Goal: Task Accomplishment & Management: Use online tool/utility

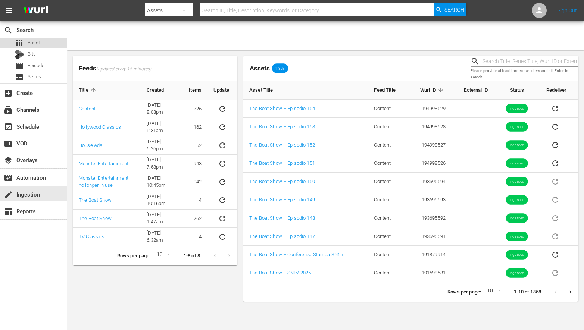
click at [33, 44] on span "Asset" at bounding box center [34, 42] width 12 height 7
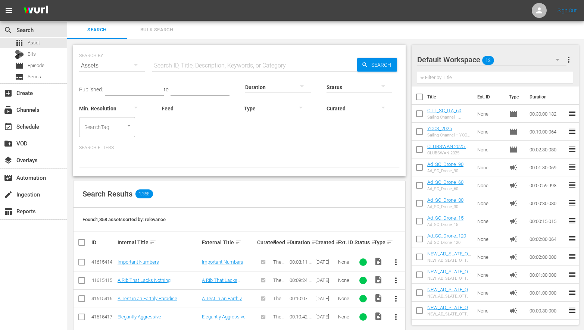
click at [337, 244] on th "Ext. ID" at bounding box center [345, 242] width 16 height 21
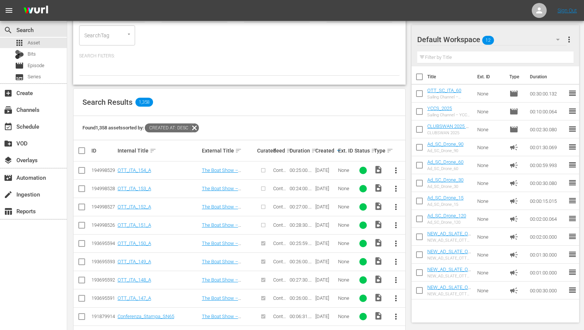
scroll to position [91, 0]
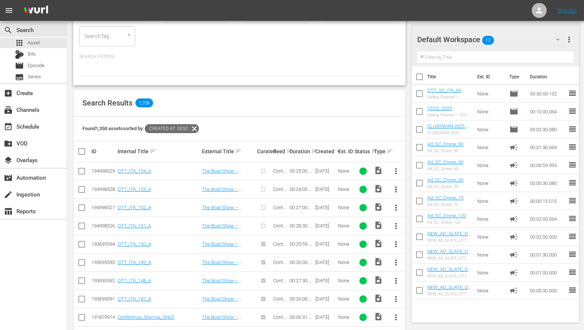
click at [79, 226] on input "checkbox" at bounding box center [81, 227] width 9 height 9
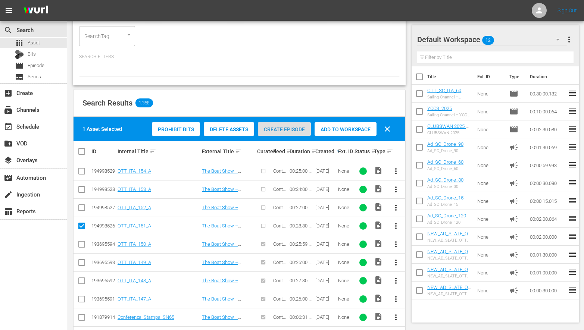
click at [283, 130] on span "Create Episode" at bounding box center [284, 130] width 53 height 6
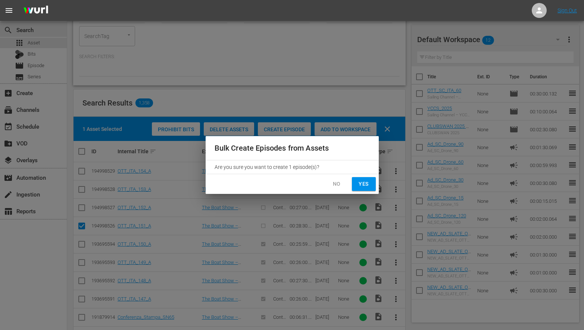
click at [365, 186] on span "Yes" at bounding box center [364, 184] width 12 height 9
checkbox input "false"
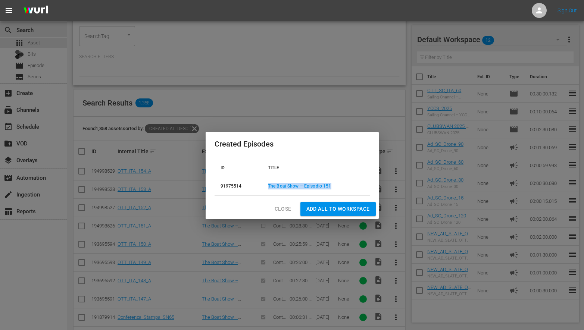
click at [279, 209] on span "Close" at bounding box center [283, 209] width 17 height 9
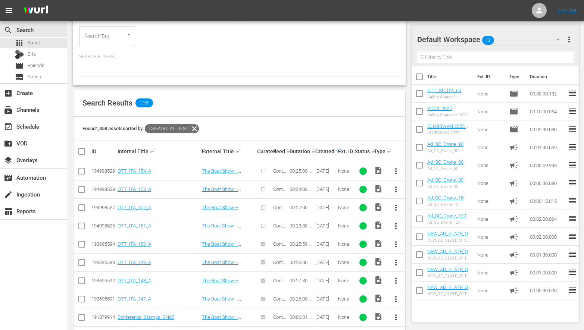
click at [82, 208] on input "checkbox" at bounding box center [81, 209] width 9 height 9
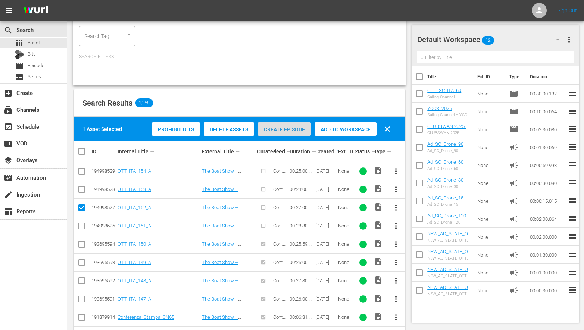
click at [277, 130] on span "Create Episode" at bounding box center [284, 130] width 53 height 6
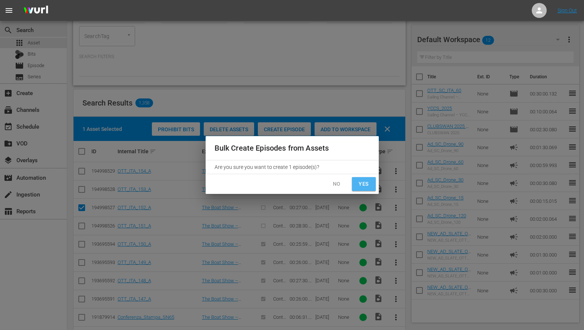
click at [372, 185] on button "Yes" at bounding box center [364, 184] width 24 height 14
checkbox input "false"
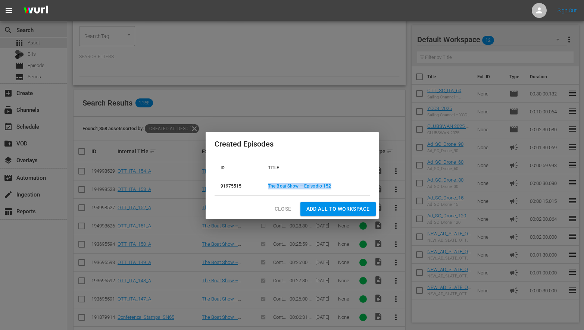
click at [284, 209] on span "Close" at bounding box center [283, 209] width 17 height 9
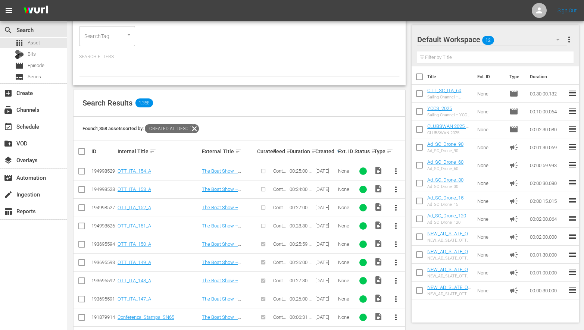
click at [79, 191] on input "checkbox" at bounding box center [81, 191] width 9 height 9
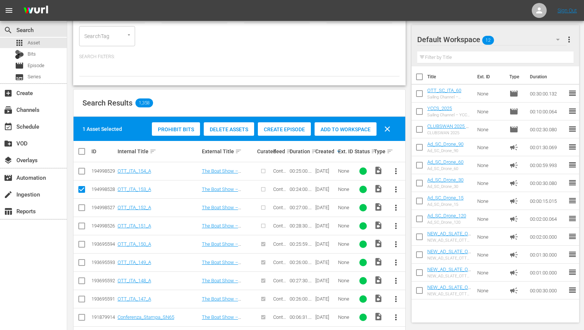
click at [276, 125] on div "Create Episode" at bounding box center [284, 129] width 53 height 14
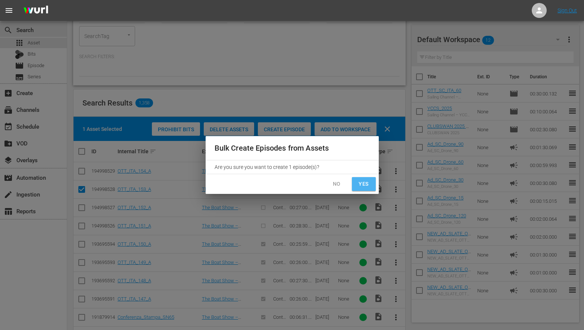
click at [364, 184] on span "Yes" at bounding box center [364, 184] width 12 height 9
checkbox input "false"
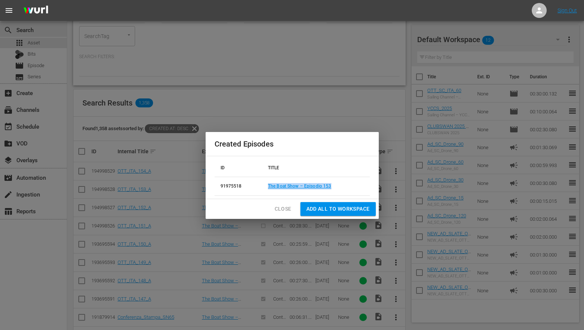
click at [283, 207] on span "Close" at bounding box center [283, 209] width 17 height 9
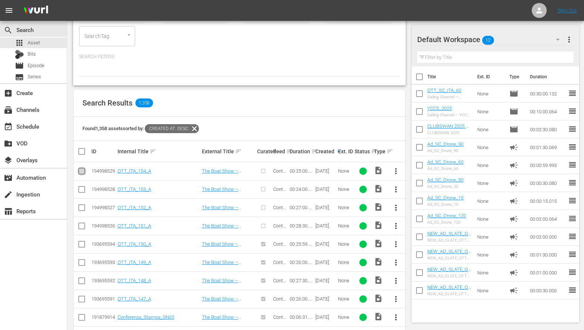
click at [80, 173] on input "checkbox" at bounding box center [81, 172] width 9 height 9
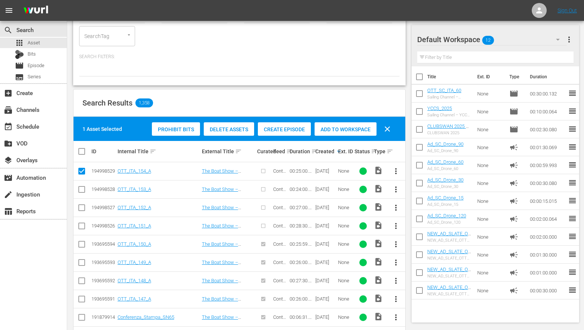
click at [278, 131] on span "Create Episode" at bounding box center [284, 130] width 53 height 6
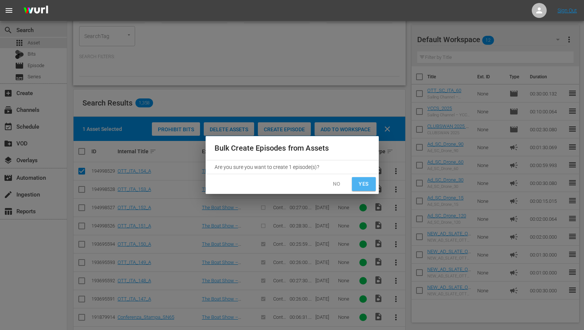
click at [360, 187] on span "Yes" at bounding box center [364, 184] width 12 height 9
checkbox input "false"
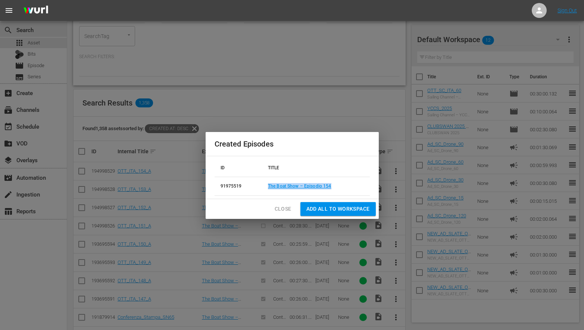
click at [281, 207] on span "Close" at bounding box center [283, 209] width 17 height 9
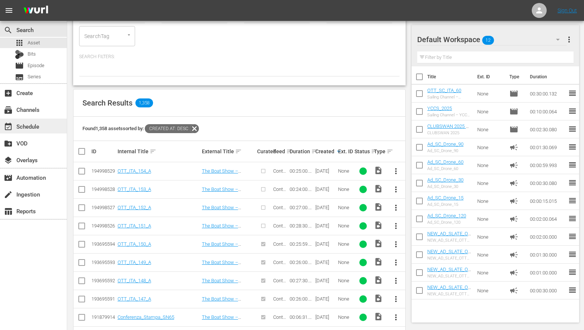
click at [31, 132] on div "event_available Schedule" at bounding box center [33, 126] width 67 height 15
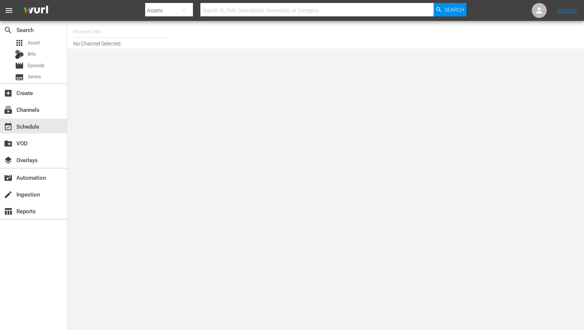
click at [123, 33] on input "text" at bounding box center [121, 32] width 96 height 18
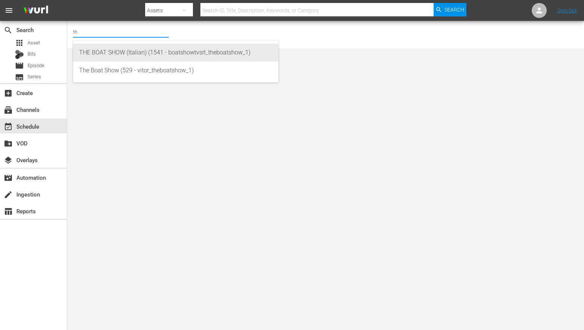
click at [119, 50] on div "THE BOAT SHOW (Italian) (1541 - boatshowtvsrl_theboatshow_1)" at bounding box center [175, 53] width 193 height 18
type input "THE BOAT SHOW (Italian) (1541 - boatshowtvsrl_theboatshow_1)"
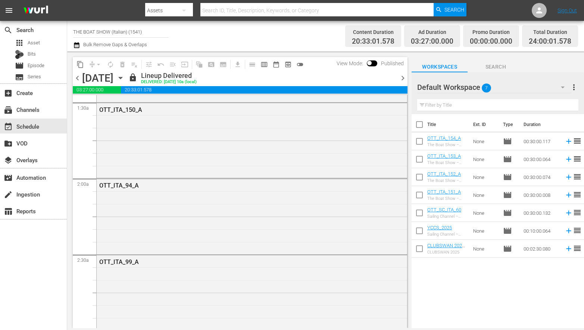
scroll to position [223, 0]
click at [401, 77] on span "chevron_right" at bounding box center [402, 78] width 9 height 9
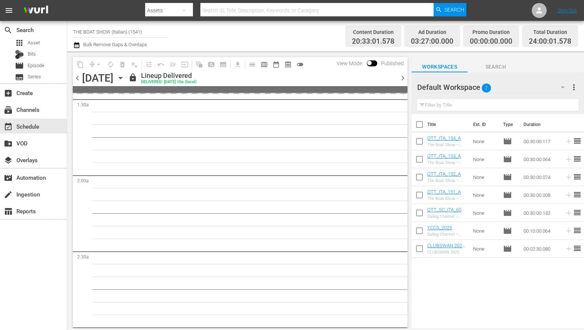
click at [401, 77] on span "chevron_right" at bounding box center [402, 78] width 9 height 9
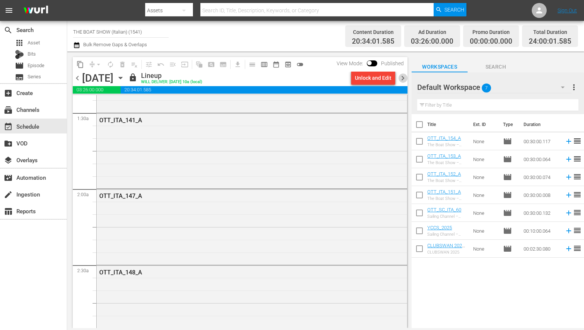
click at [401, 77] on span "chevron_right" at bounding box center [402, 78] width 9 height 9
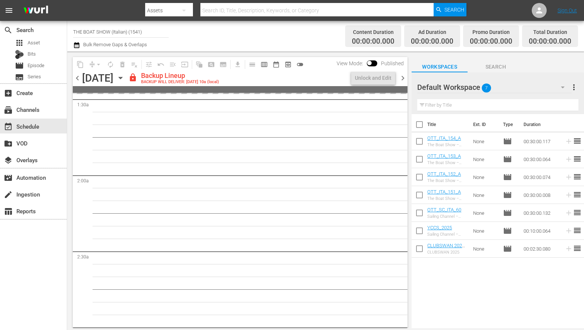
scroll to position [211, 0]
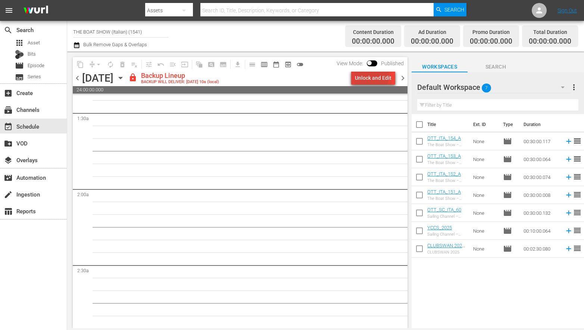
click at [364, 75] on div "Unlock and Edit" at bounding box center [373, 77] width 37 height 13
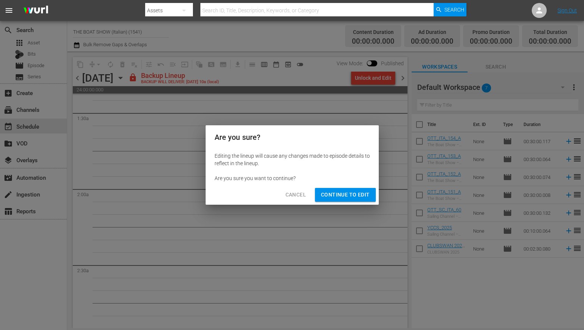
click at [333, 191] on span "Continue to Edit" at bounding box center [345, 194] width 49 height 9
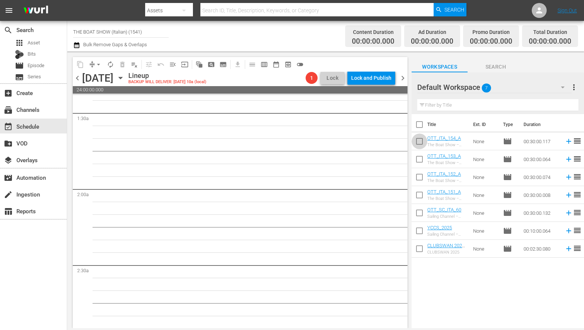
click at [419, 142] on input "checkbox" at bounding box center [420, 143] width 16 height 16
checkbox input "true"
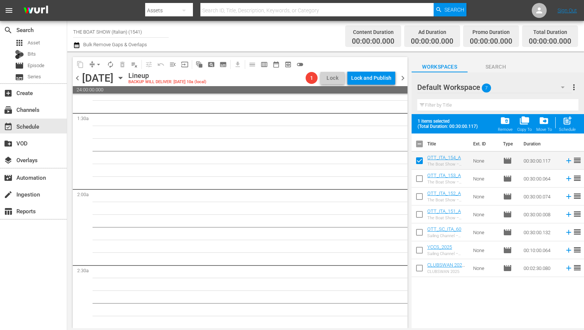
click at [419, 178] on input "checkbox" at bounding box center [420, 181] width 16 height 16
checkbox input "true"
click at [420, 193] on input "checkbox" at bounding box center [420, 198] width 16 height 16
checkbox input "true"
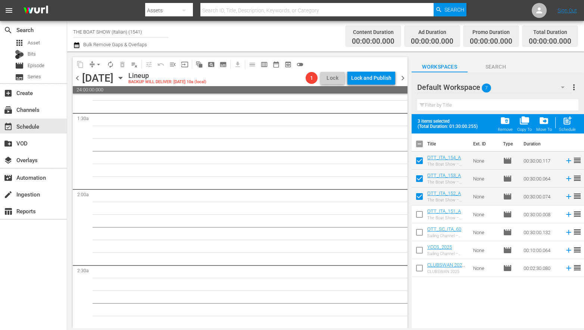
click at [416, 214] on input "checkbox" at bounding box center [420, 216] width 16 height 16
checkbox input "true"
click at [569, 118] on span "post_add" at bounding box center [568, 121] width 10 height 10
checkbox input "false"
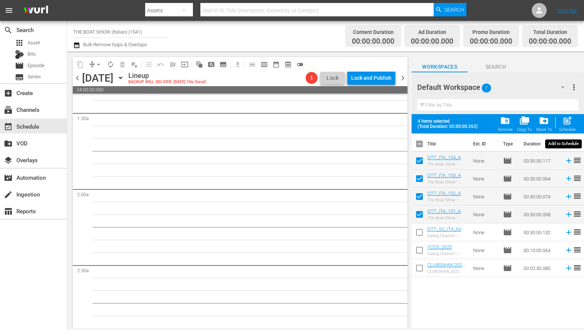
checkbox input "false"
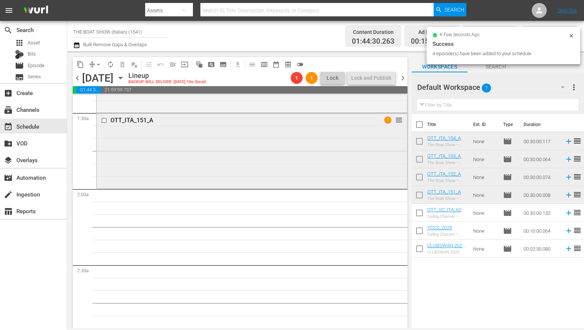
scroll to position [0, 0]
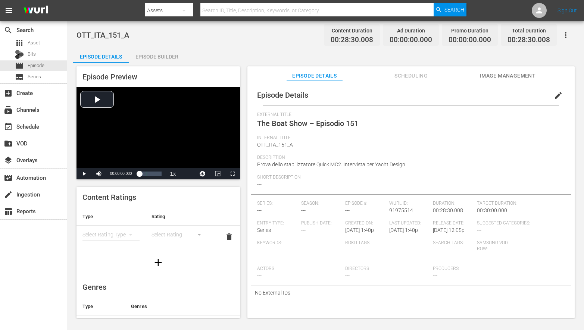
click at [159, 53] on div "Episode Builder" at bounding box center [157, 57] width 56 height 18
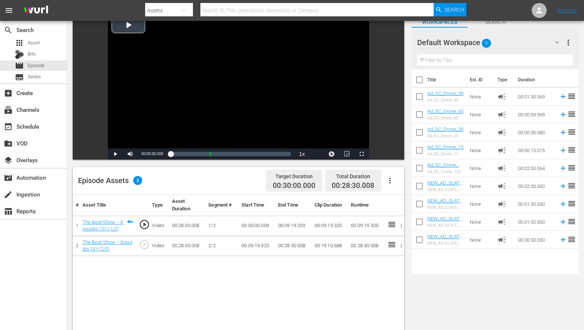
scroll to position [54, 0]
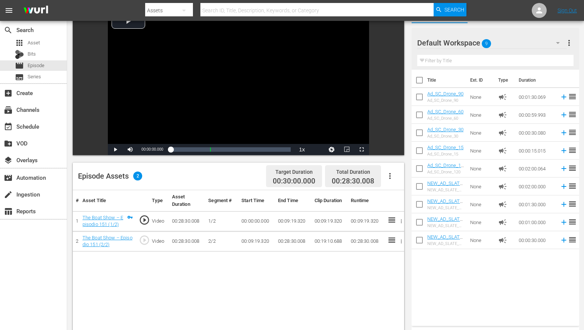
click at [419, 97] on input "checkbox" at bounding box center [420, 99] width 16 height 16
checkbox input "true"
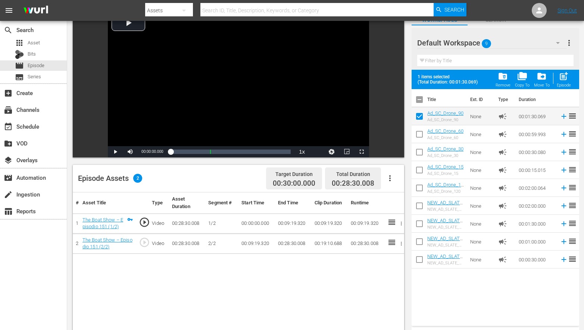
scroll to position [52, 0]
click at [418, 131] on input "checkbox" at bounding box center [420, 136] width 16 height 16
checkbox input "true"
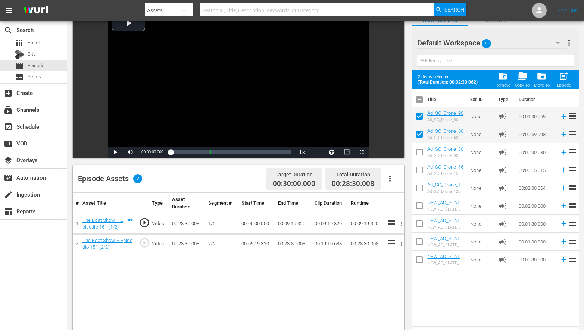
click at [418, 147] on input "checkbox" at bounding box center [420, 154] width 16 height 16
checkbox input "true"
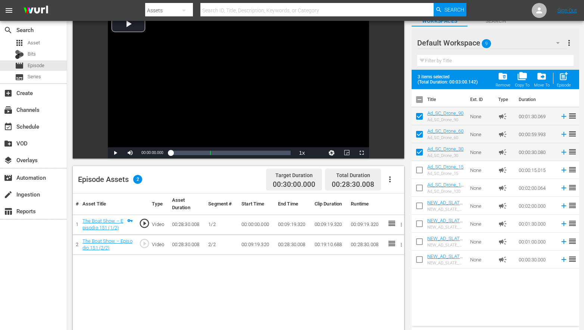
click at [416, 171] on input "checkbox" at bounding box center [420, 172] width 16 height 16
checkbox input "true"
click at [422, 189] on input "checkbox" at bounding box center [420, 190] width 16 height 16
checkbox input "true"
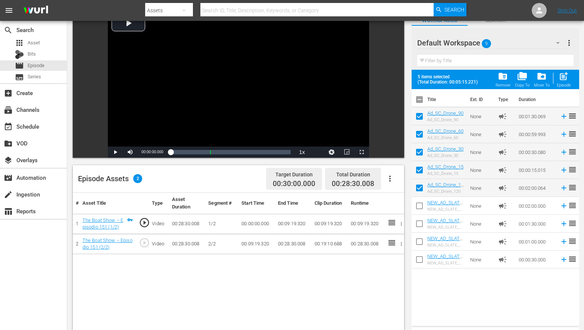
scroll to position [52, 0]
click at [504, 75] on span "folder_delete" at bounding box center [503, 76] width 10 height 10
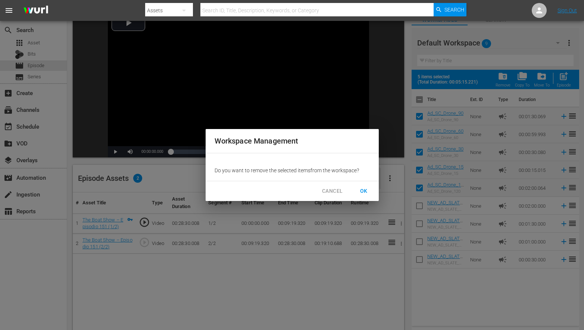
click at [366, 195] on span "OK" at bounding box center [364, 191] width 12 height 9
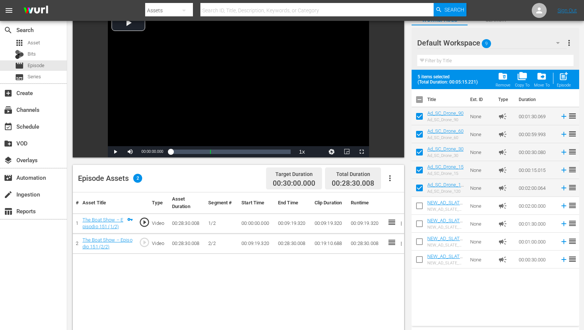
checkbox input "false"
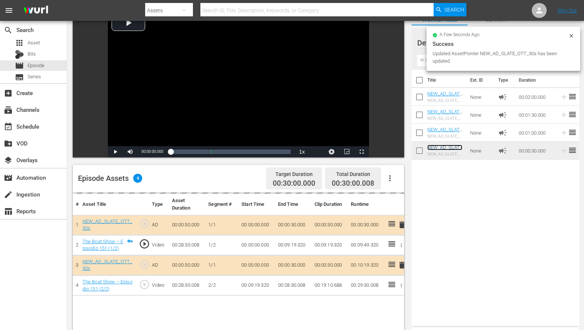
scroll to position [0, 0]
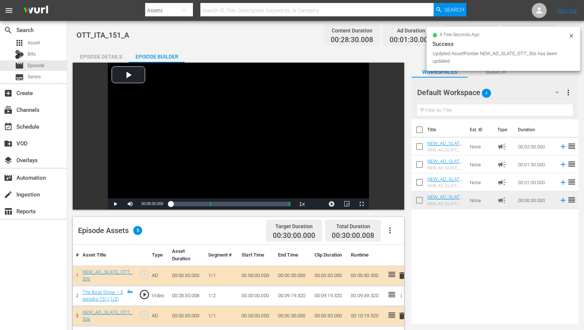
click at [570, 37] on icon at bounding box center [572, 36] width 6 height 6
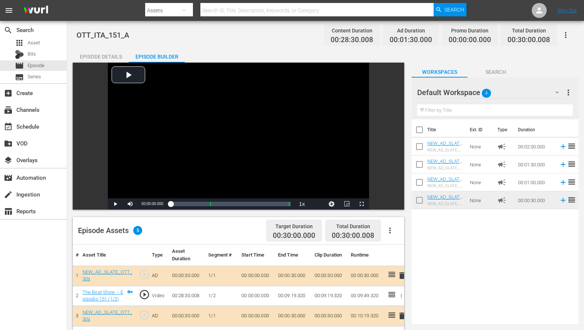
click at [565, 38] on icon "button" at bounding box center [566, 35] width 9 height 9
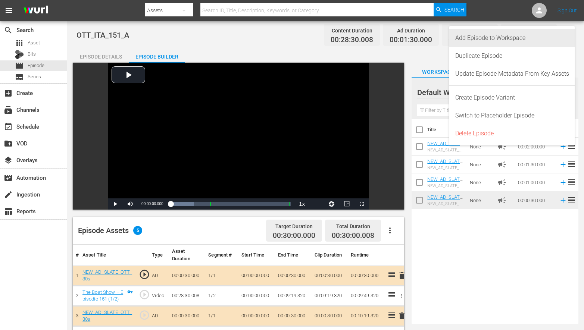
click at [517, 38] on div "Add Episode to Workspace" at bounding box center [513, 38] width 114 height 18
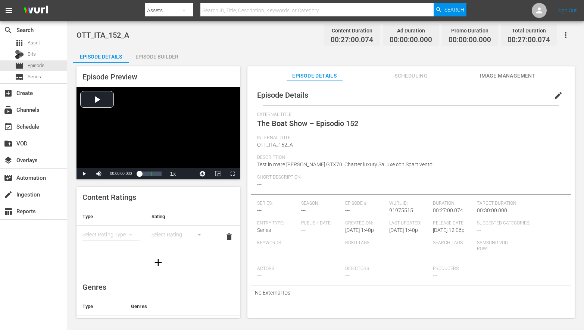
click at [166, 53] on div "Episode Builder" at bounding box center [157, 57] width 56 height 18
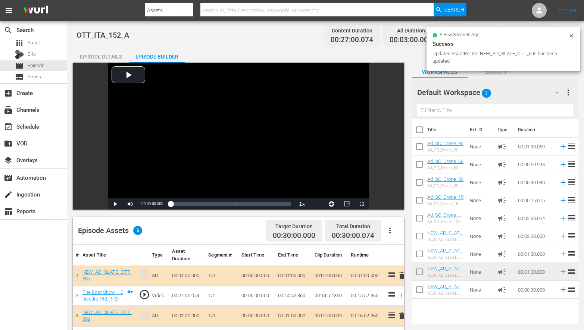
click at [571, 35] on icon at bounding box center [572, 36] width 6 height 6
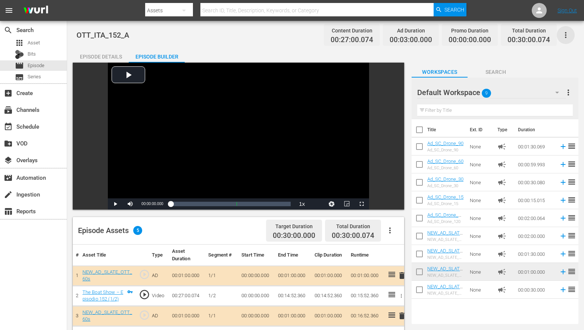
click at [565, 33] on icon "button" at bounding box center [566, 35] width 9 height 9
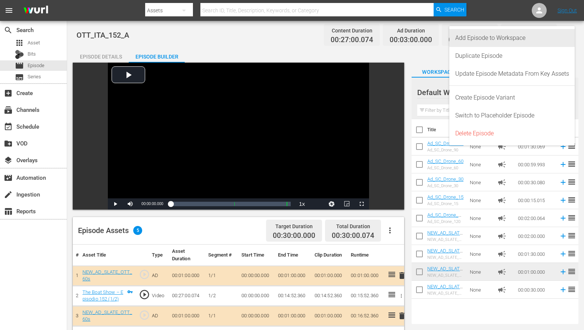
click at [490, 35] on div "Add Episode to Workspace" at bounding box center [513, 38] width 114 height 18
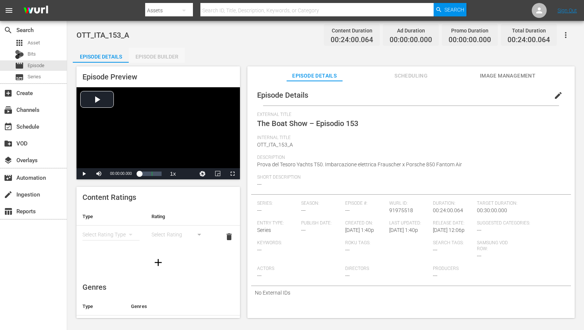
click at [163, 58] on div "Episode Builder" at bounding box center [157, 57] width 56 height 18
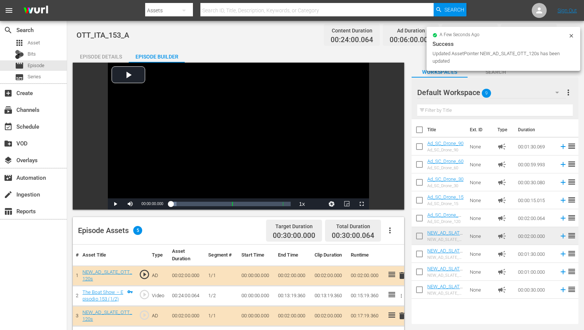
click at [572, 35] on icon at bounding box center [572, 36] width 6 height 6
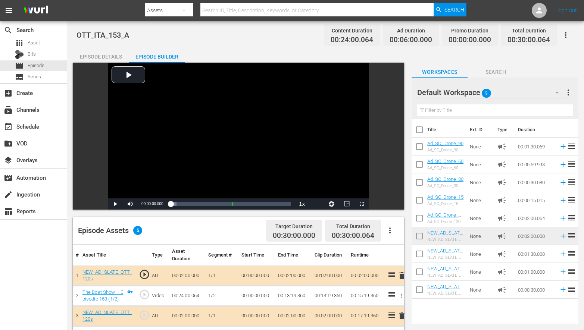
click at [564, 35] on icon "button" at bounding box center [566, 35] width 9 height 9
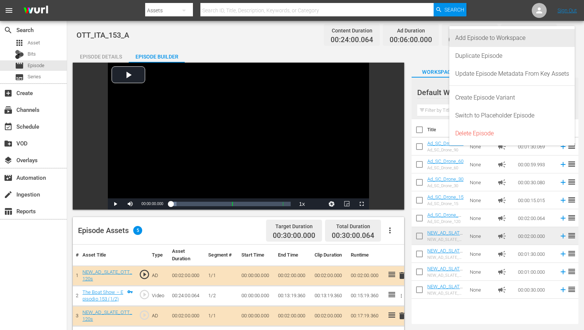
click at [509, 41] on div "Add Episode to Workspace" at bounding box center [513, 38] width 114 height 18
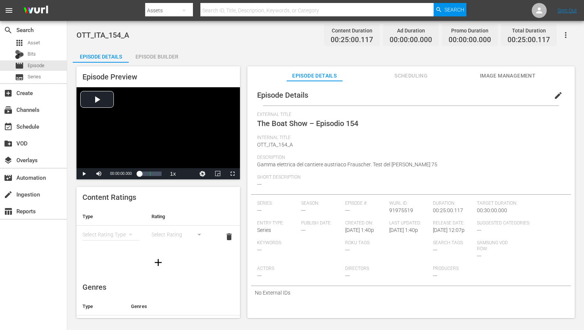
click at [146, 62] on div "Episode Builder" at bounding box center [157, 57] width 56 height 18
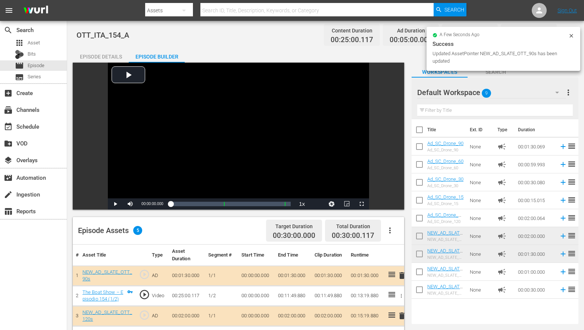
click at [570, 34] on icon at bounding box center [572, 36] width 6 height 6
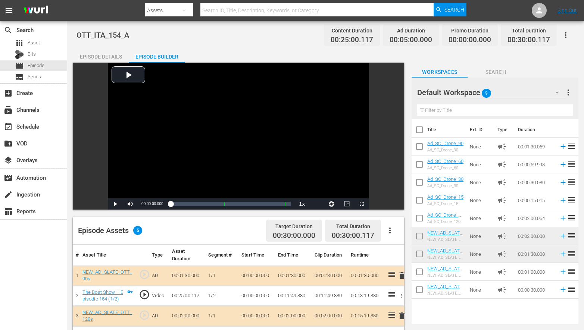
click at [565, 36] on icon "button" at bounding box center [566, 35] width 9 height 9
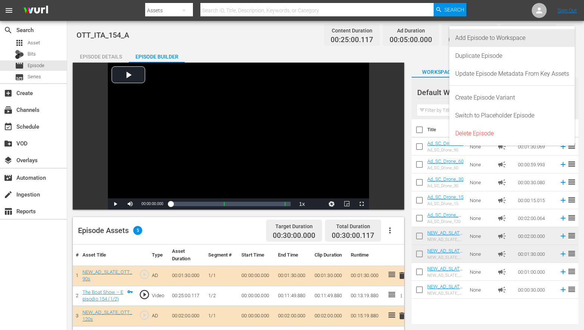
click at [499, 39] on div "Add Episode to Workspace" at bounding box center [513, 38] width 114 height 18
